Goal: Obtain resource: Download file/media

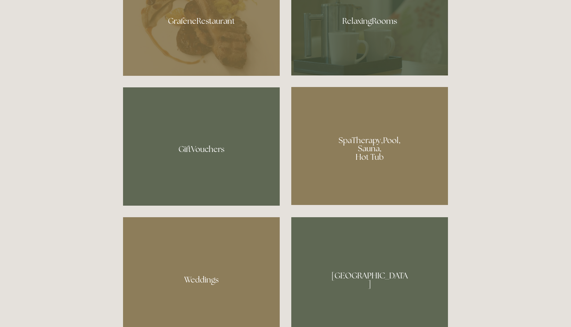
scroll to position [557, 0]
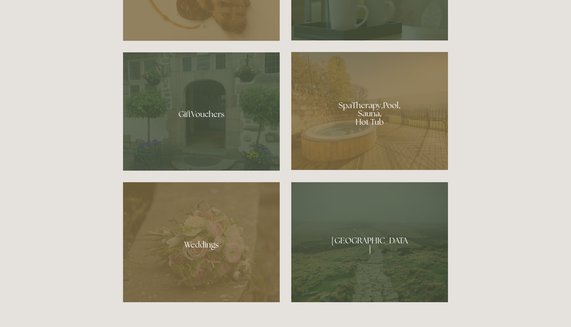
click at [360, 122] on div at bounding box center [369, 111] width 157 height 118
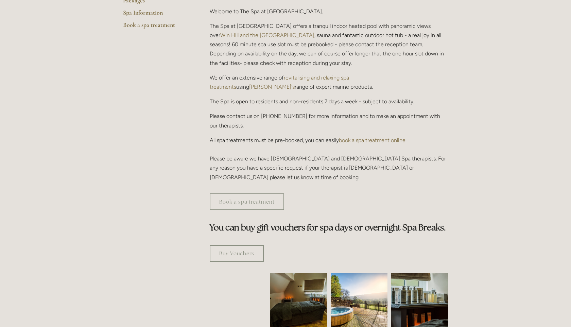
scroll to position [217, 0]
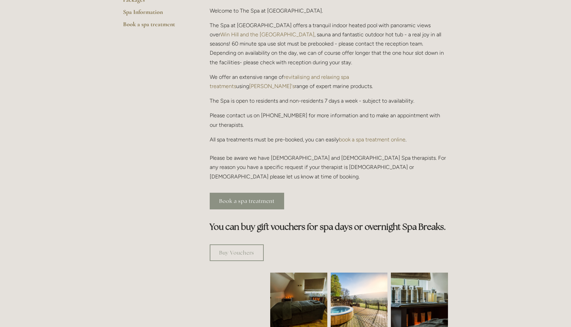
click at [225, 193] on link "Book a spa treatment" at bounding box center [247, 201] width 74 height 17
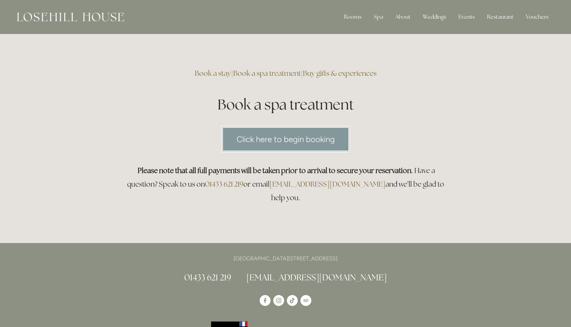
click at [263, 141] on link "Click here to begin booking" at bounding box center [285, 139] width 129 height 26
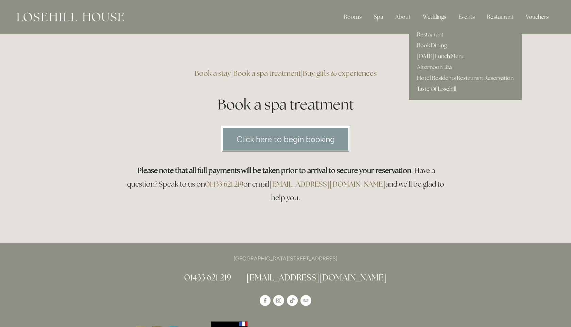
click at [444, 90] on link "Taste Of Losehill" at bounding box center [465, 89] width 113 height 11
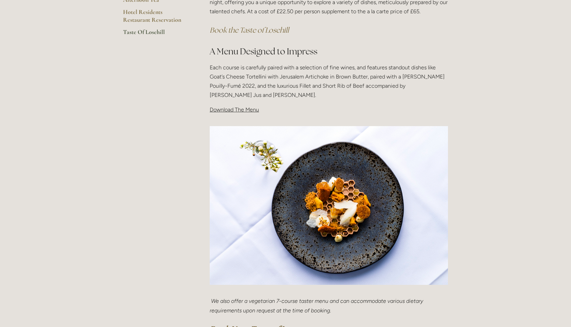
scroll to position [193, 0]
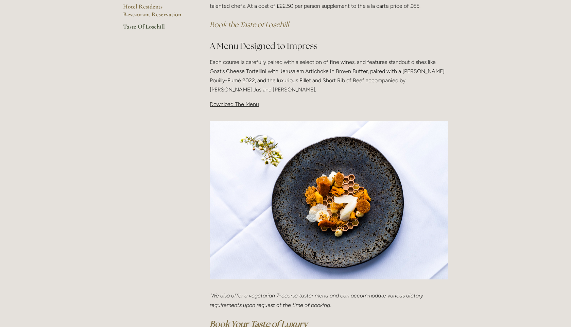
click at [239, 105] on span "Download The Menu" at bounding box center [234, 104] width 49 height 6
click at [219, 105] on span "Download The Menu" at bounding box center [234, 104] width 49 height 6
click at [207, 108] on div "Taste Of Losehill Embark on a Culinary Journey with our "Taste of Losehill" Exp…" at bounding box center [329, 28] width 250 height 174
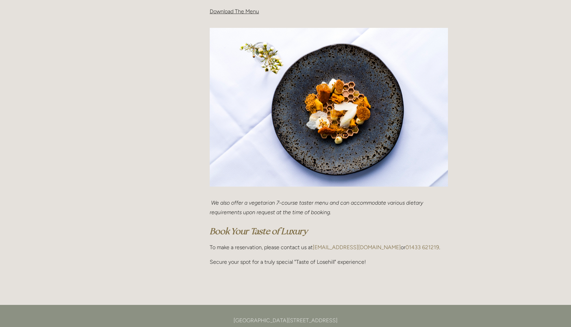
scroll to position [0, 0]
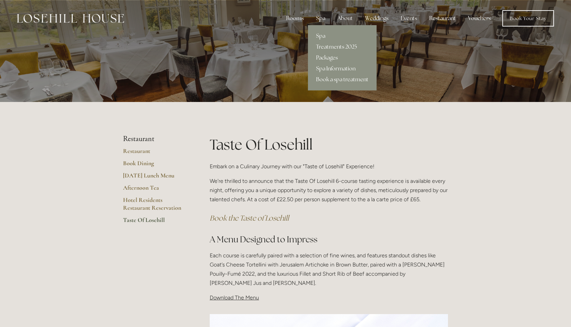
click at [319, 17] on div "Spa" at bounding box center [321, 19] width 20 height 14
